Goal: Find specific page/section: Find specific page/section

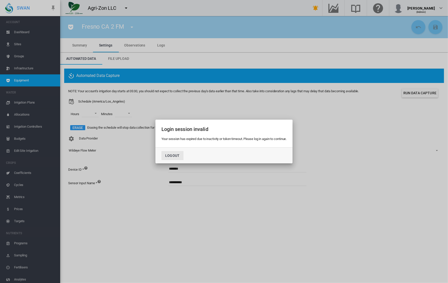
scroll to position [11, 0]
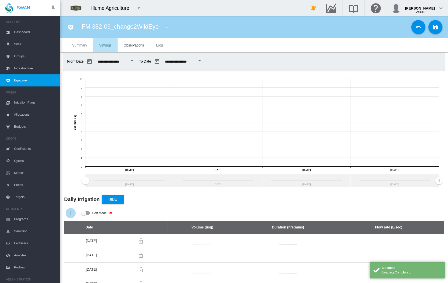
click at [110, 48] on md-tab-item "Settings" at bounding box center [105, 45] width 25 height 14
click at [107, 45] on span "Settings" at bounding box center [105, 45] width 13 height 4
